Goal: Check status: Check status

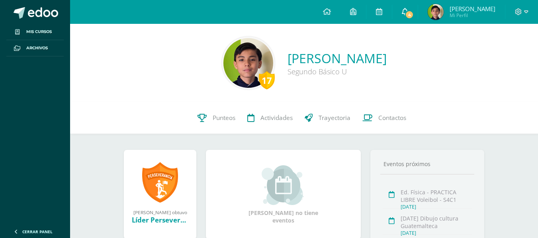
click at [411, 14] on span "4" at bounding box center [409, 14] width 9 height 9
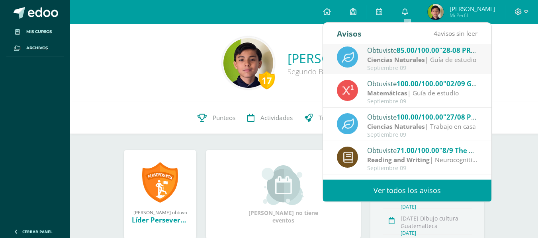
scroll to position [132, 0]
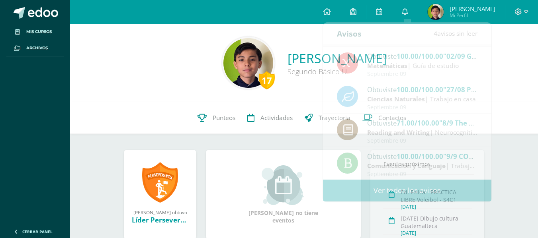
click at [529, 92] on div "17 Roberto Ignacio Dávila Estrada Segundo Básico U" at bounding box center [304, 63] width 468 height 78
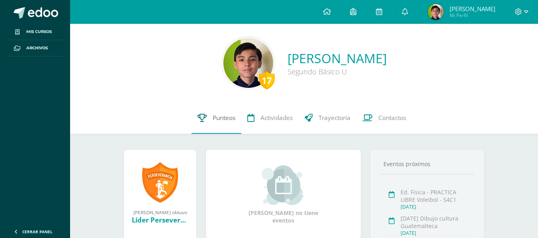
click at [213, 124] on link "Punteos" at bounding box center [216, 118] width 50 height 32
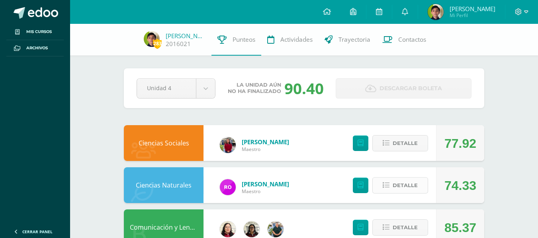
click at [410, 189] on span "Detalle" at bounding box center [404, 185] width 25 height 15
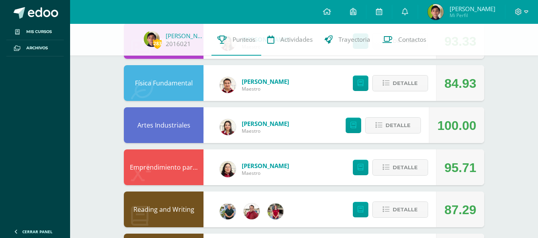
scroll to position [655, 0]
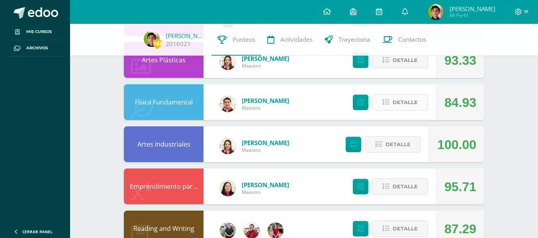
click at [402, 103] on span "Detalle" at bounding box center [404, 102] width 25 height 15
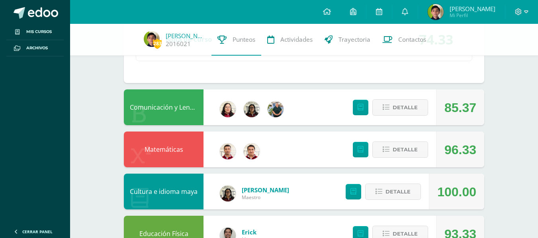
scroll to position [394, 0]
